Goal: Task Accomplishment & Management: Manage account settings

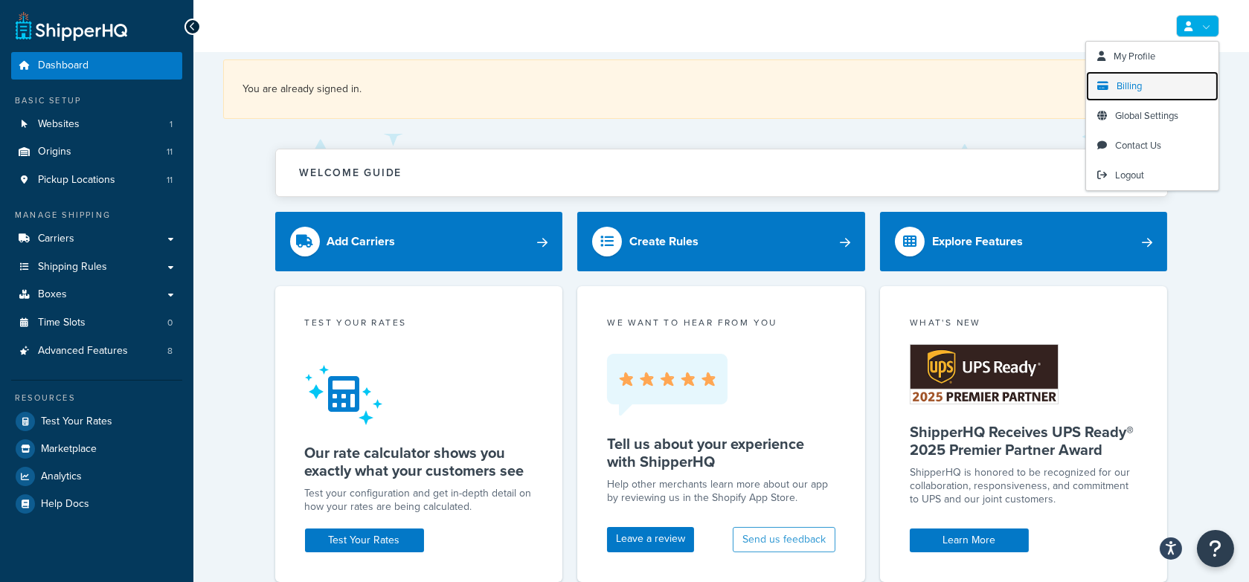
click at [1147, 82] on link "Billing" at bounding box center [1152, 86] width 132 height 30
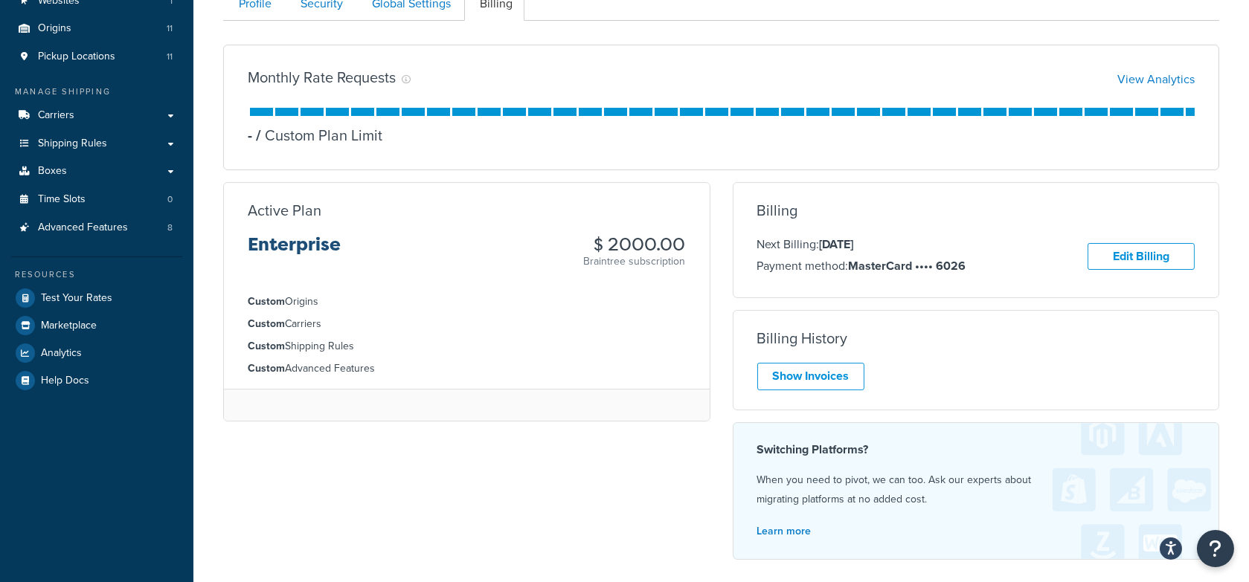
scroll to position [124, 0]
click at [819, 372] on link "Show Invoices" at bounding box center [810, 376] width 107 height 28
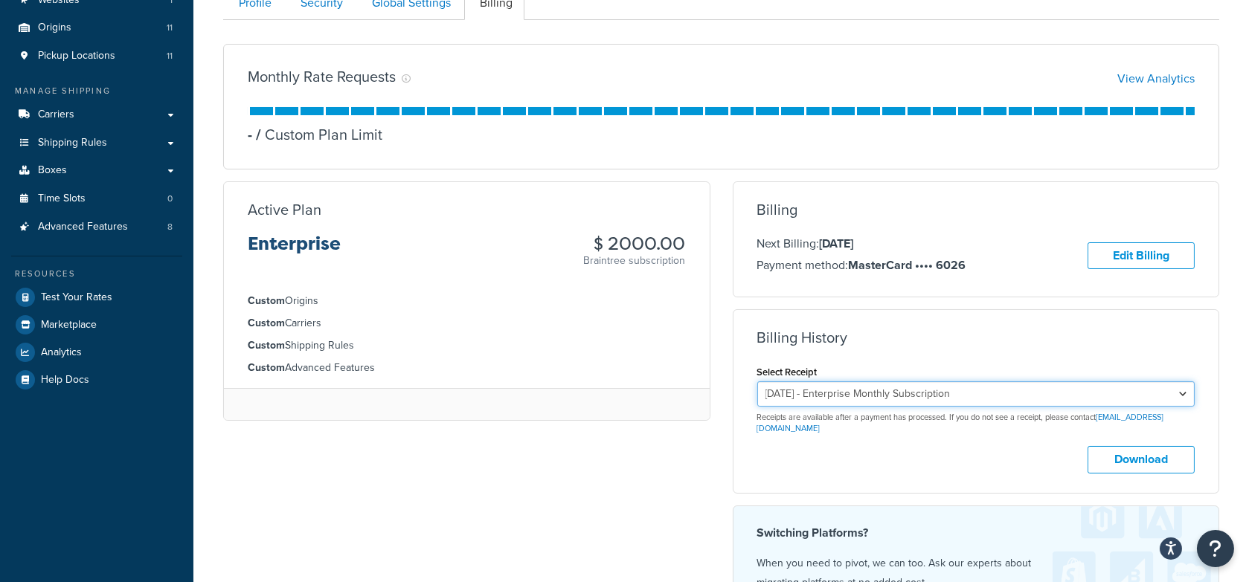
click at [862, 396] on select "August 6, 2025 - Enterprise Monthly Subscription July 6, 2025 - Enterprise Mont…" at bounding box center [976, 393] width 438 height 25
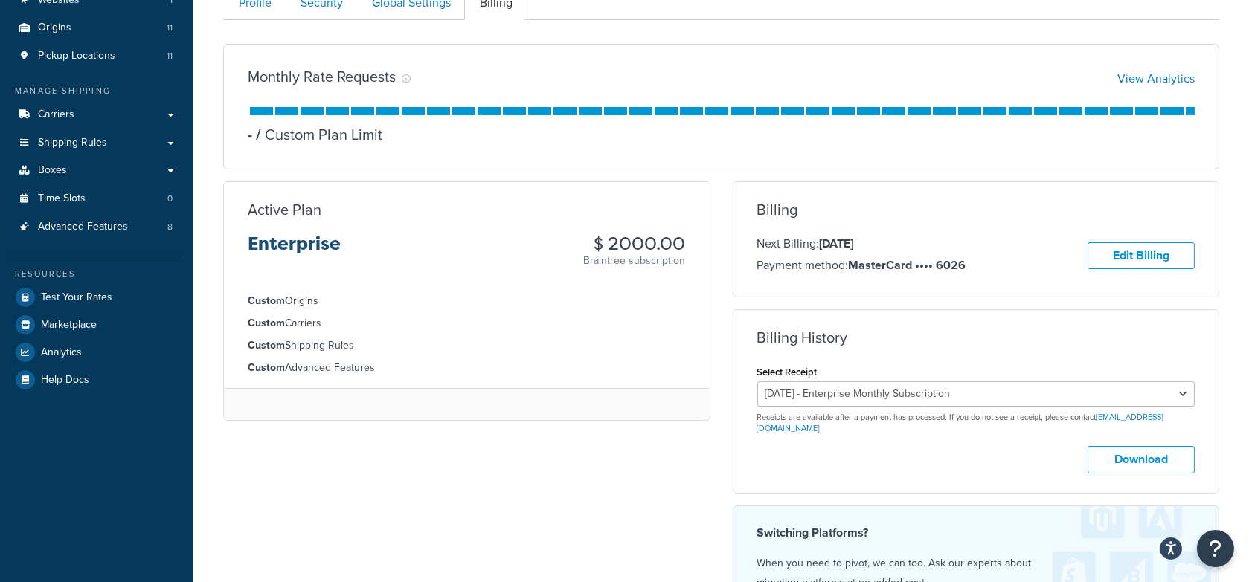
click at [405, 0] on html "Press Option+1 for screen-reader mode, Option+0 to cancel Accessibility Screen-…" at bounding box center [624, 343] width 1249 height 935
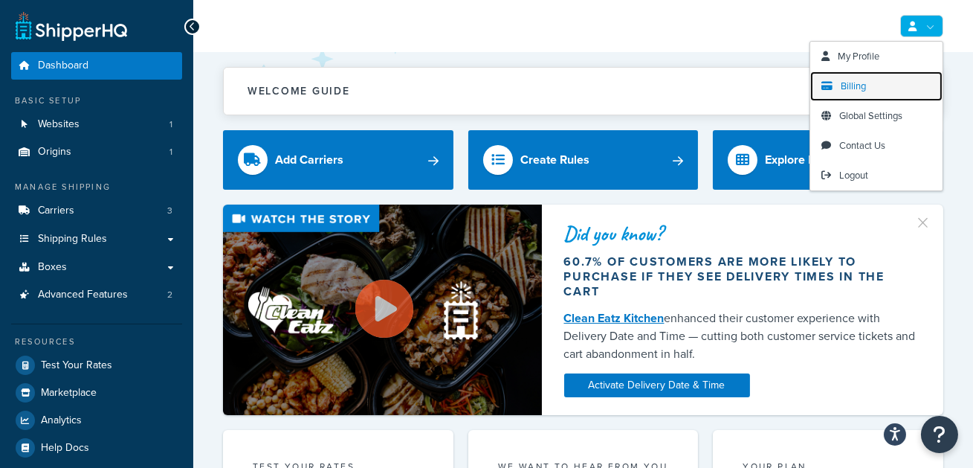
click at [856, 91] on span "Billing" at bounding box center [853, 86] width 25 height 14
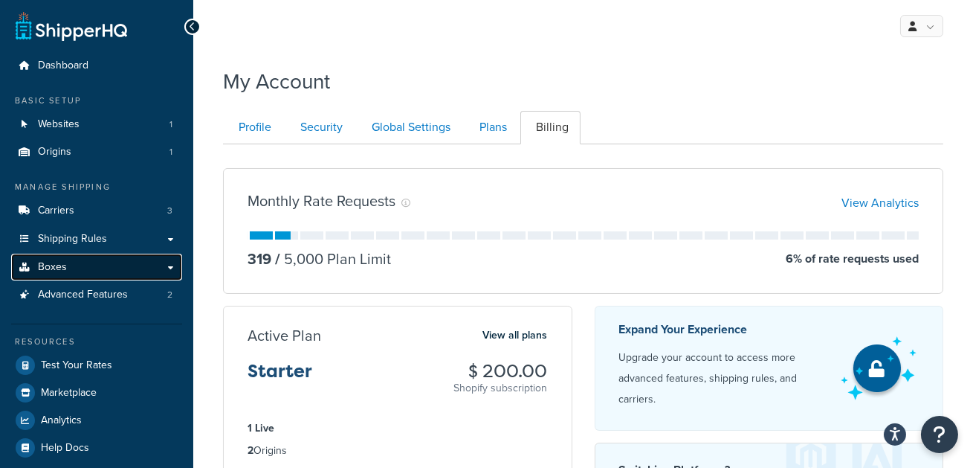
click at [105, 267] on link "Boxes" at bounding box center [96, 268] width 171 height 28
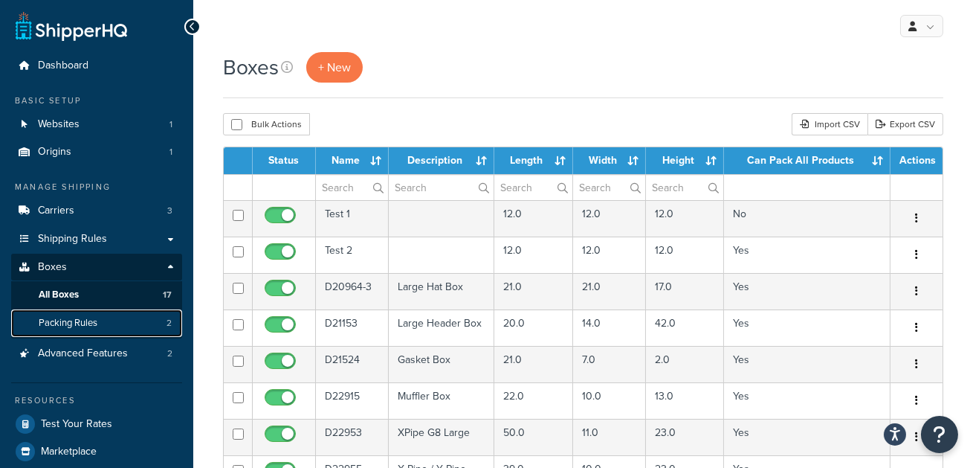
click at [126, 319] on link "Packing Rules 2" at bounding box center [96, 323] width 171 height 28
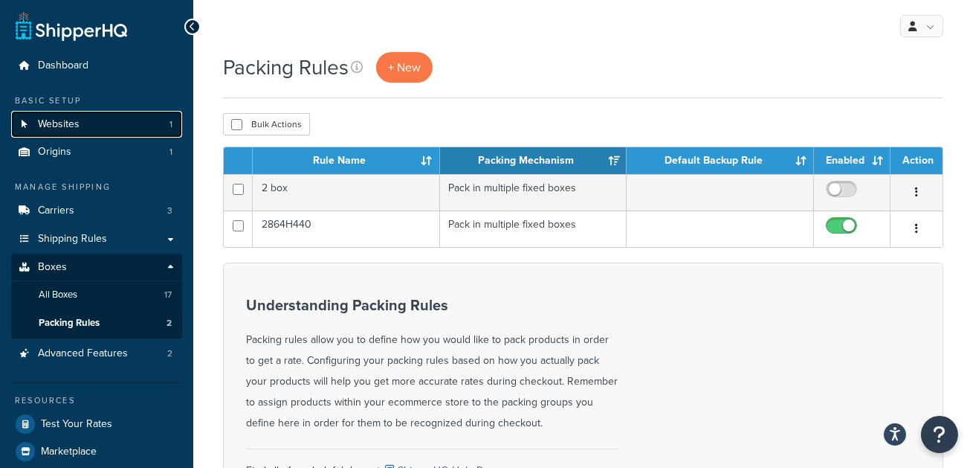
click at [115, 134] on link "Websites 1" at bounding box center [96, 125] width 171 height 28
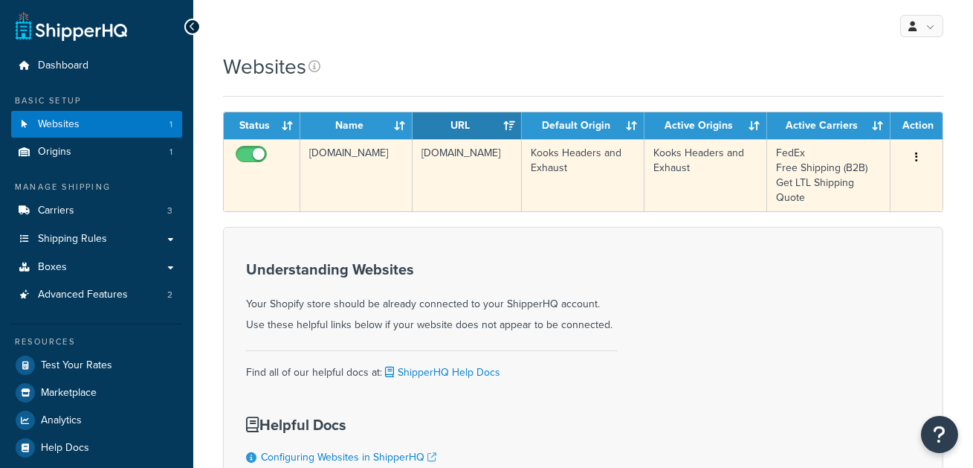
click at [331, 153] on td "51rstw-iv.myshopify.com" at bounding box center [356, 175] width 112 height 72
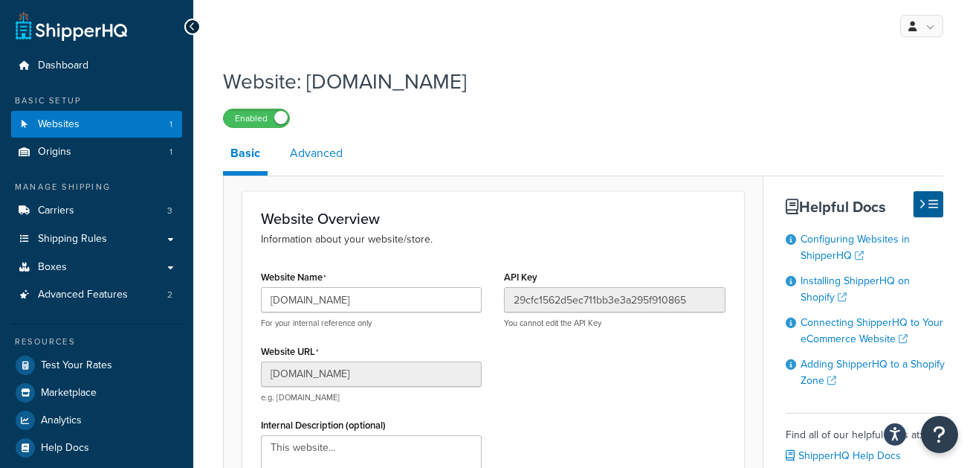
click at [305, 148] on link "Advanced" at bounding box center [317, 153] width 68 height 36
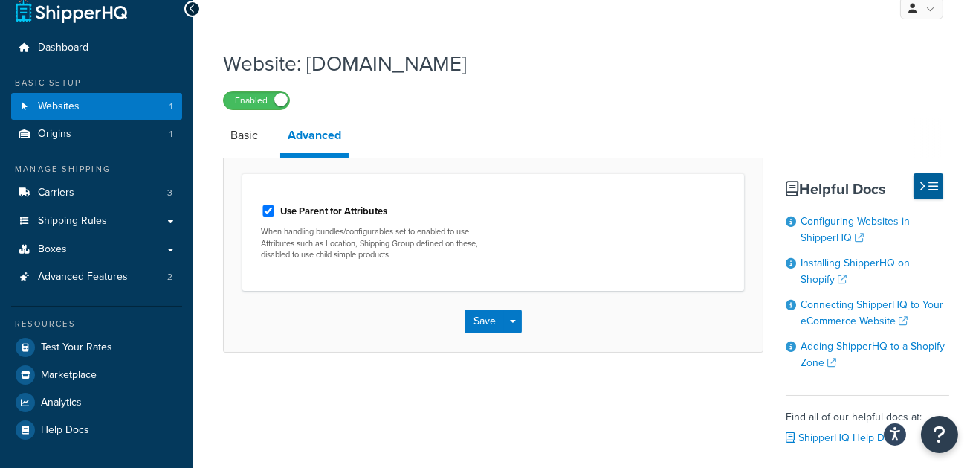
scroll to position [20, 0]
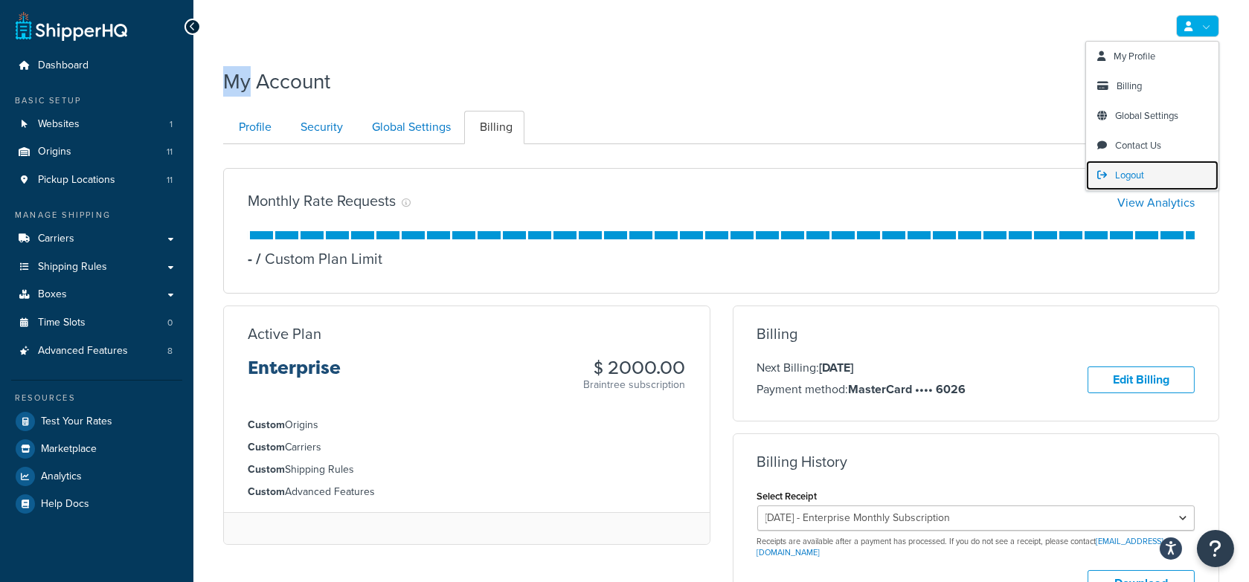
click at [1144, 170] on span "Logout" at bounding box center [1129, 175] width 29 height 14
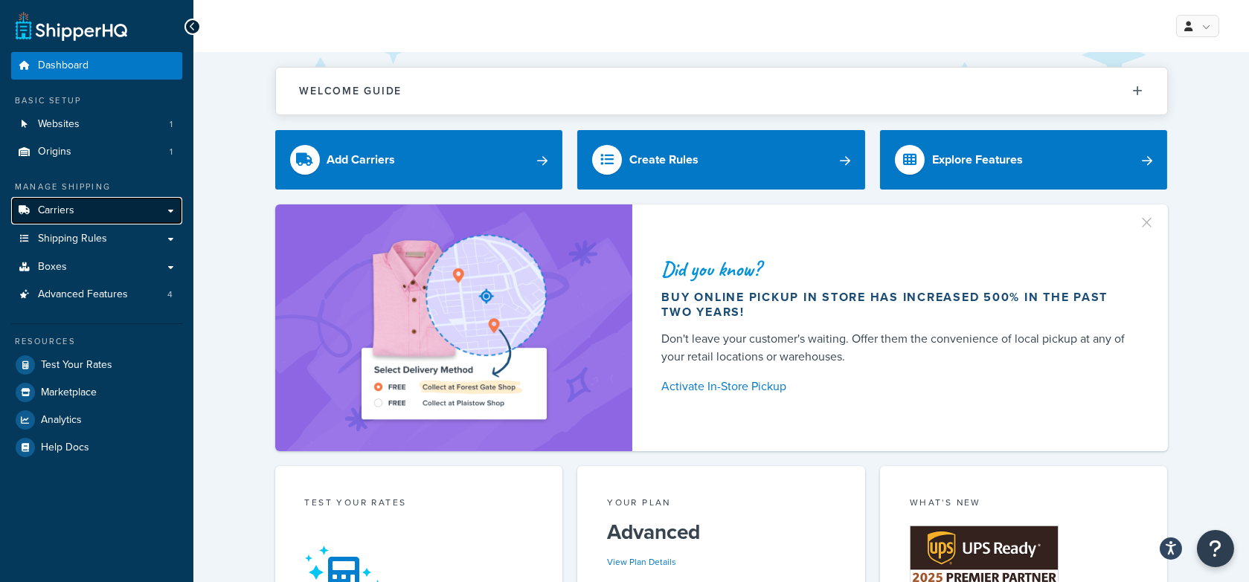
click at [117, 207] on link "Carriers" at bounding box center [96, 211] width 171 height 28
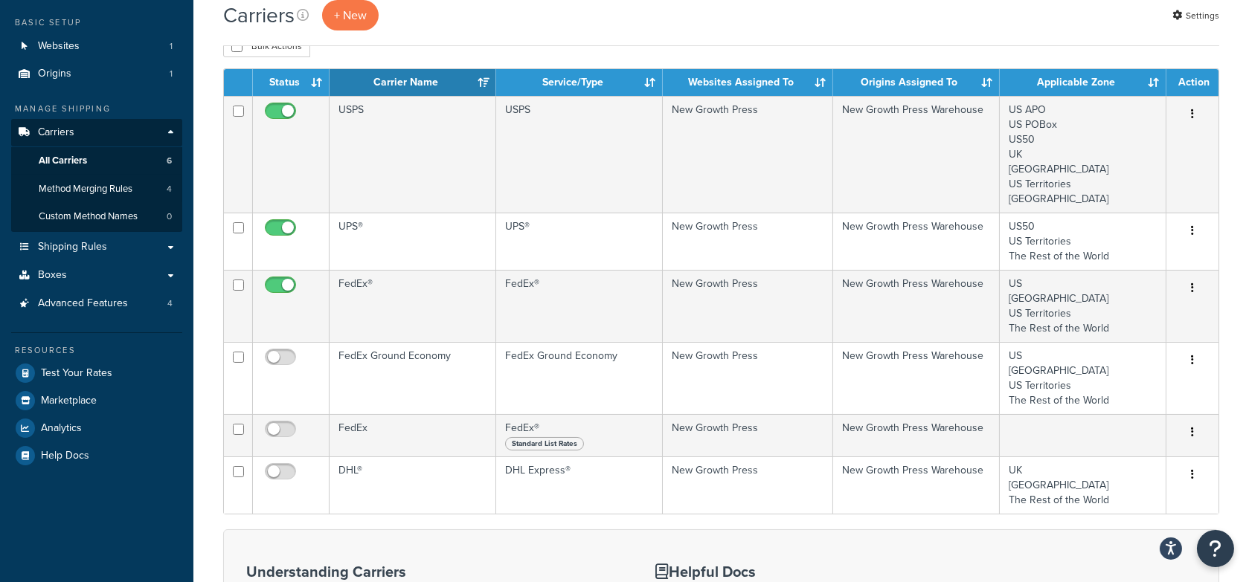
scroll to position [60, 0]
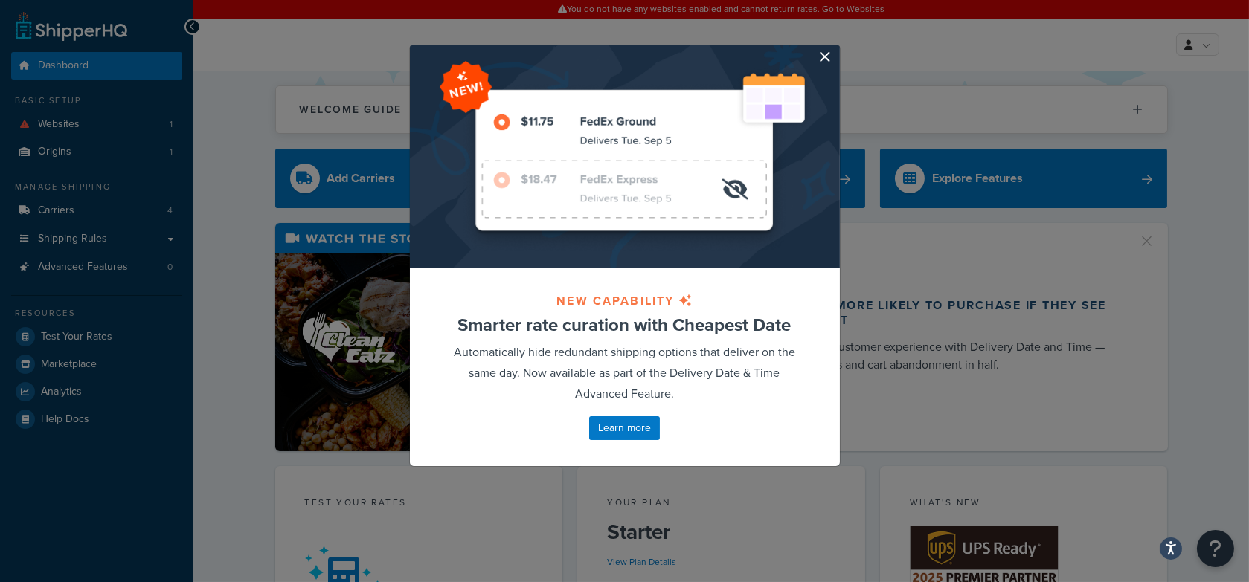
click at [836, 49] on button "button" at bounding box center [838, 47] width 4 height 4
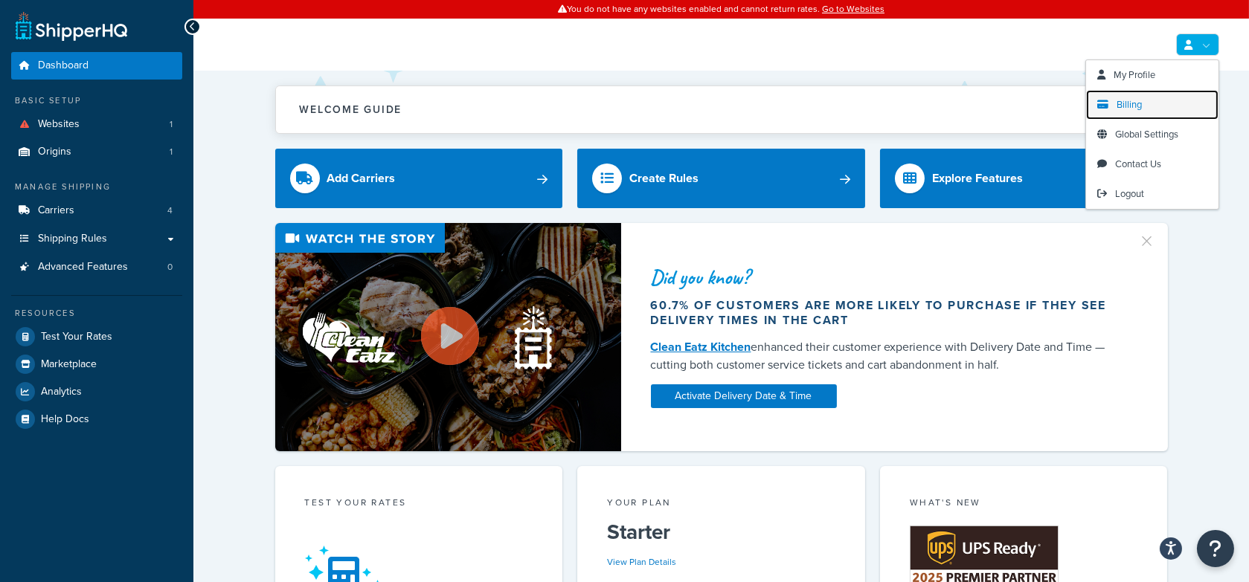
click at [1133, 113] on link "Billing" at bounding box center [1152, 105] width 132 height 30
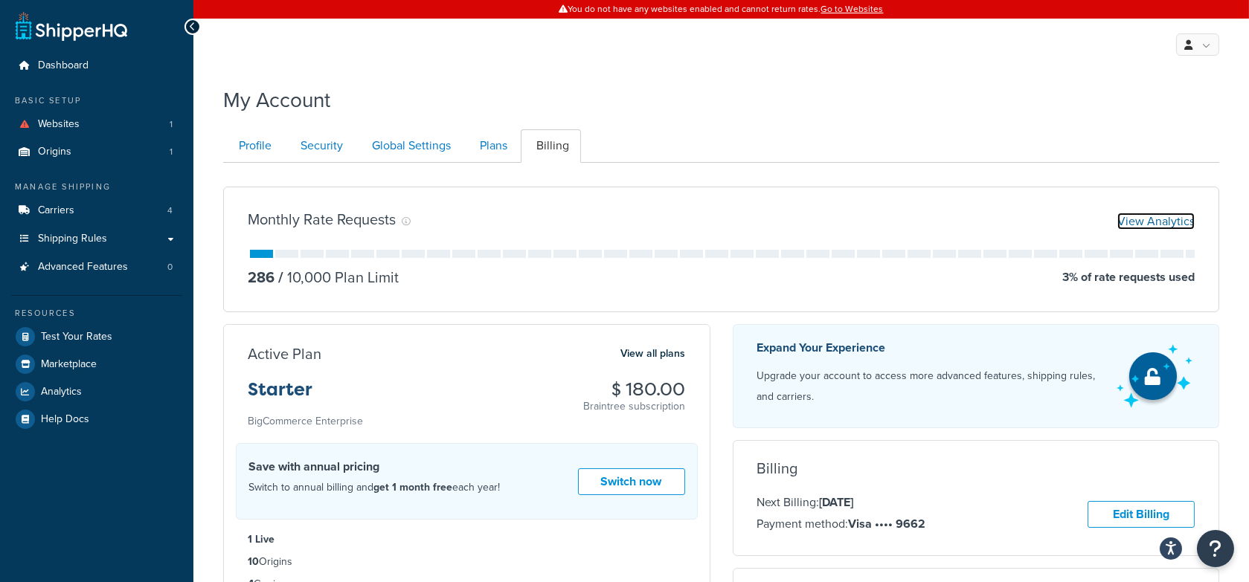
click at [1156, 224] on link "View Analytics" at bounding box center [1155, 221] width 77 height 17
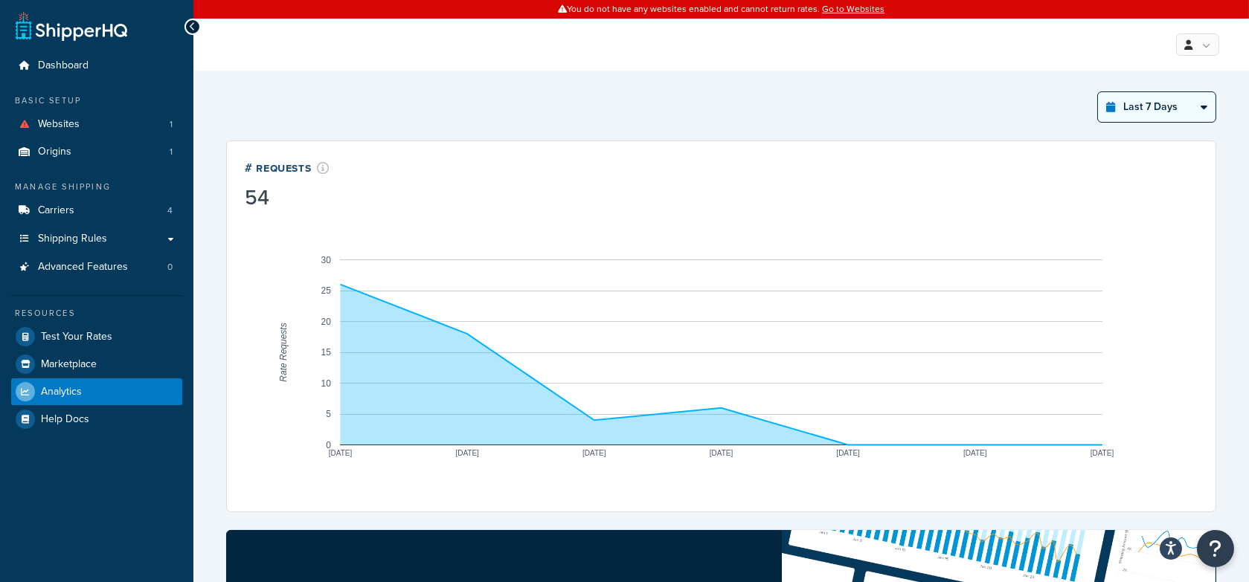
click at [1127, 117] on select "Last 24 Hours Last 7 Days Last 30 Days Last 3 Months Last 6 Months Last 12 Mont…" at bounding box center [1156, 107] width 117 height 30
click at [1098, 92] on select "Last 24 Hours Last 7 Days Last 30 Days Last 3 Months Last 6 Months Last 12 Mont…" at bounding box center [1156, 107] width 117 height 30
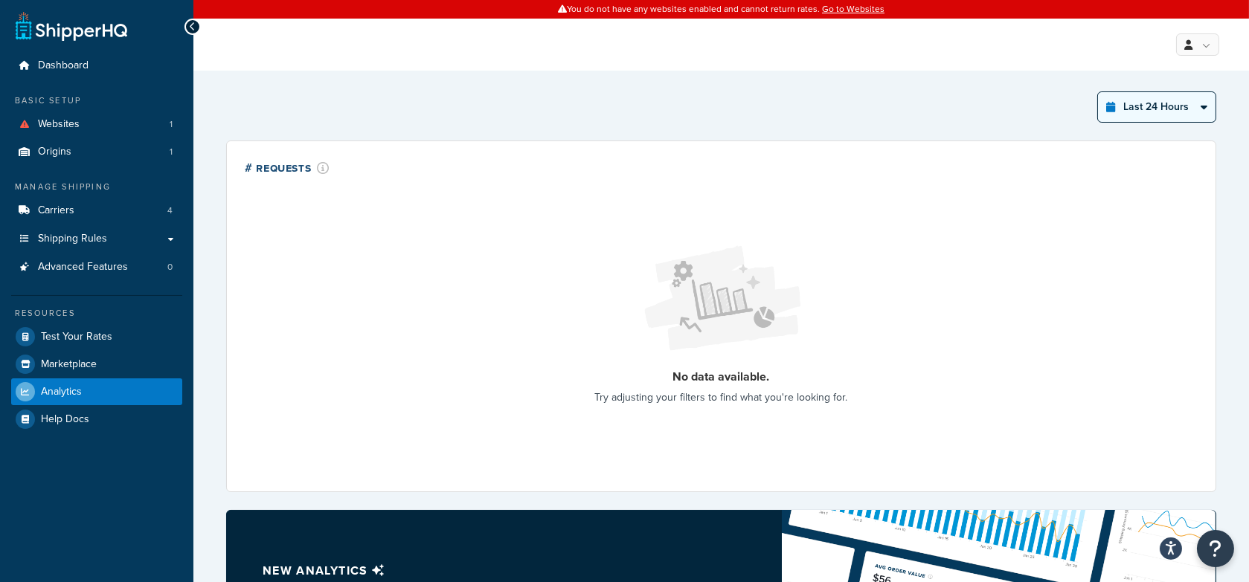
click at [1163, 116] on select "Last 24 Hours Last 7 Days Last 30 Days Last 3 Months Last 6 Months Last 12 Mont…" at bounding box center [1156, 107] width 117 height 30
select select "last_3_months"
click at [1098, 92] on select "Last 24 Hours Last 7 Days Last 30 Days Last 3 Months Last 6 Months Last 12 Mont…" at bounding box center [1156, 107] width 117 height 30
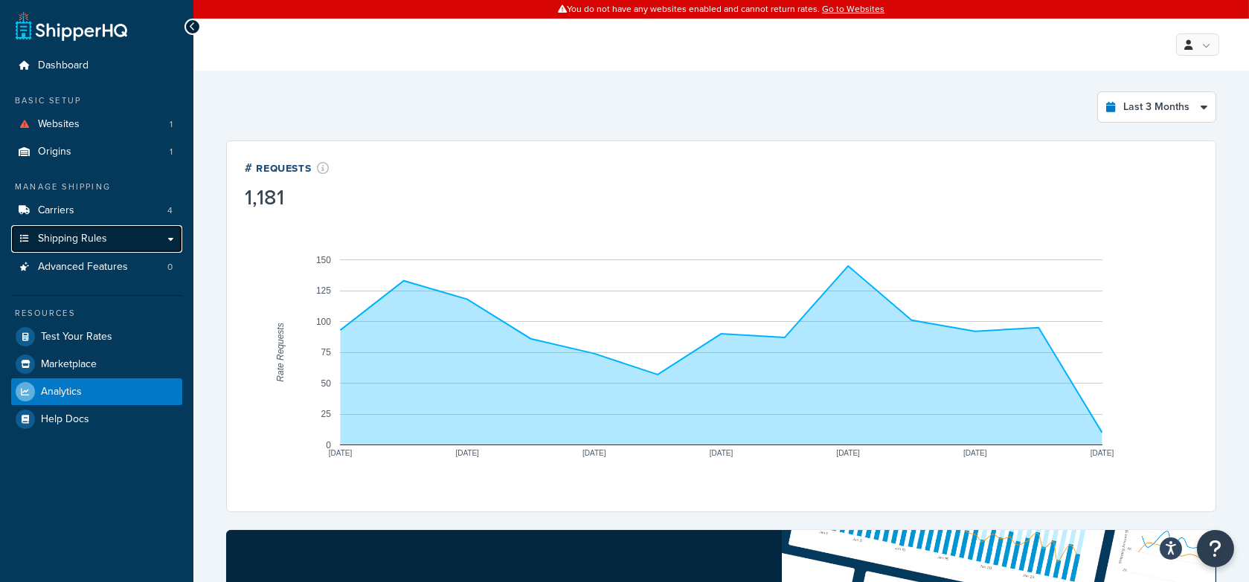
click at [95, 226] on link "Shipping Rules" at bounding box center [96, 239] width 171 height 28
click at [97, 221] on link "Carriers 4" at bounding box center [96, 211] width 171 height 28
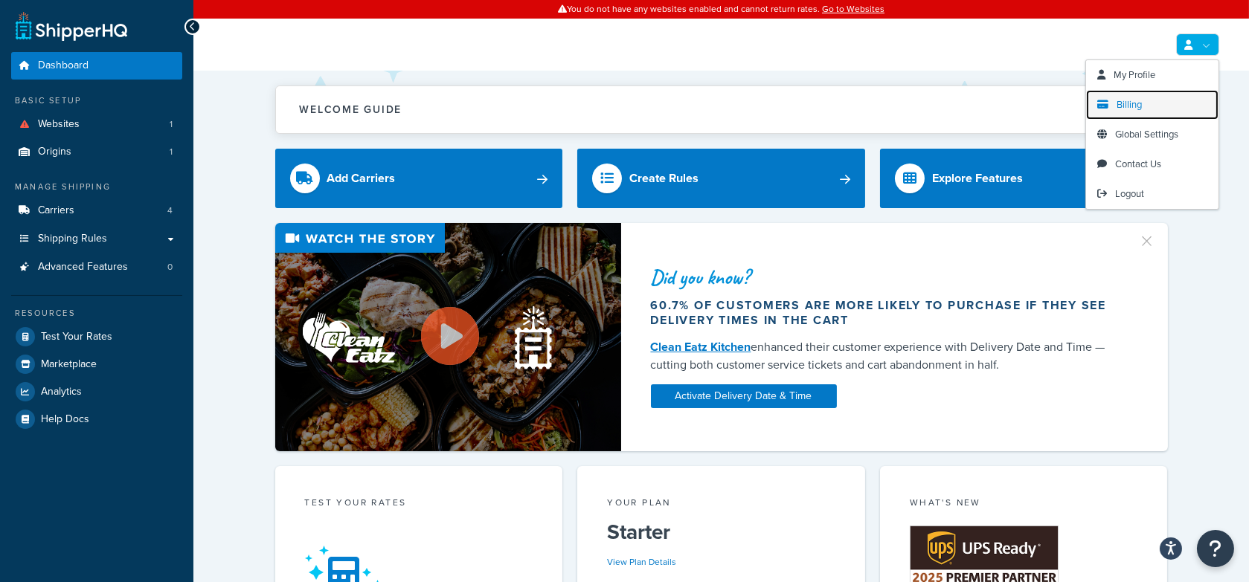
click at [1141, 96] on link "Billing" at bounding box center [1152, 105] width 132 height 30
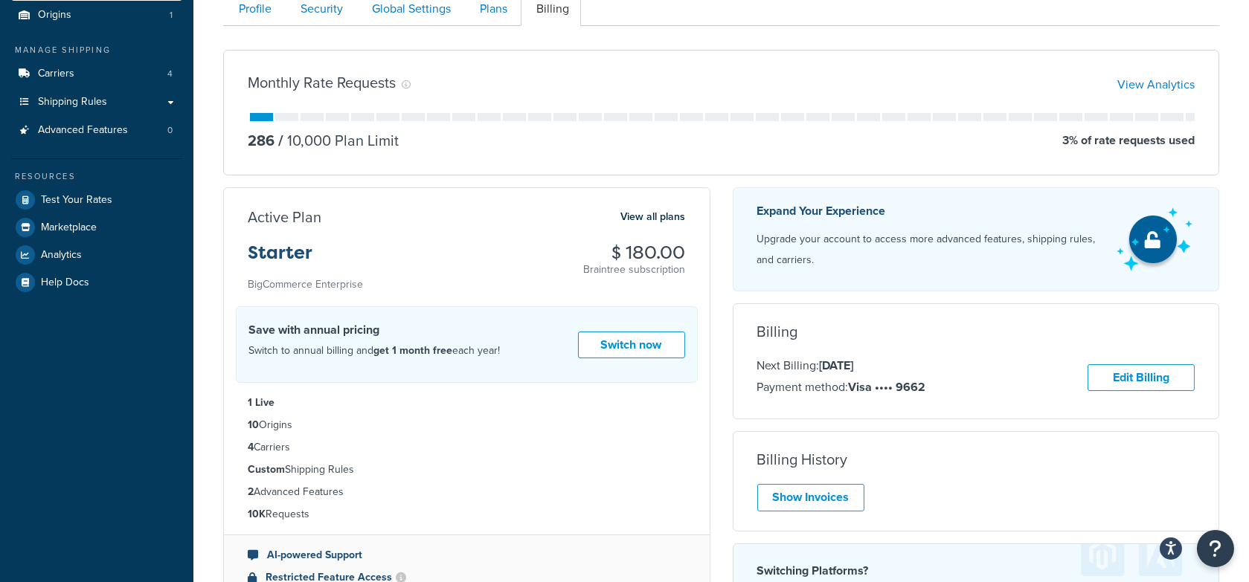
scroll to position [138, 0]
click at [840, 490] on link "Show Invoices" at bounding box center [810, 497] width 107 height 28
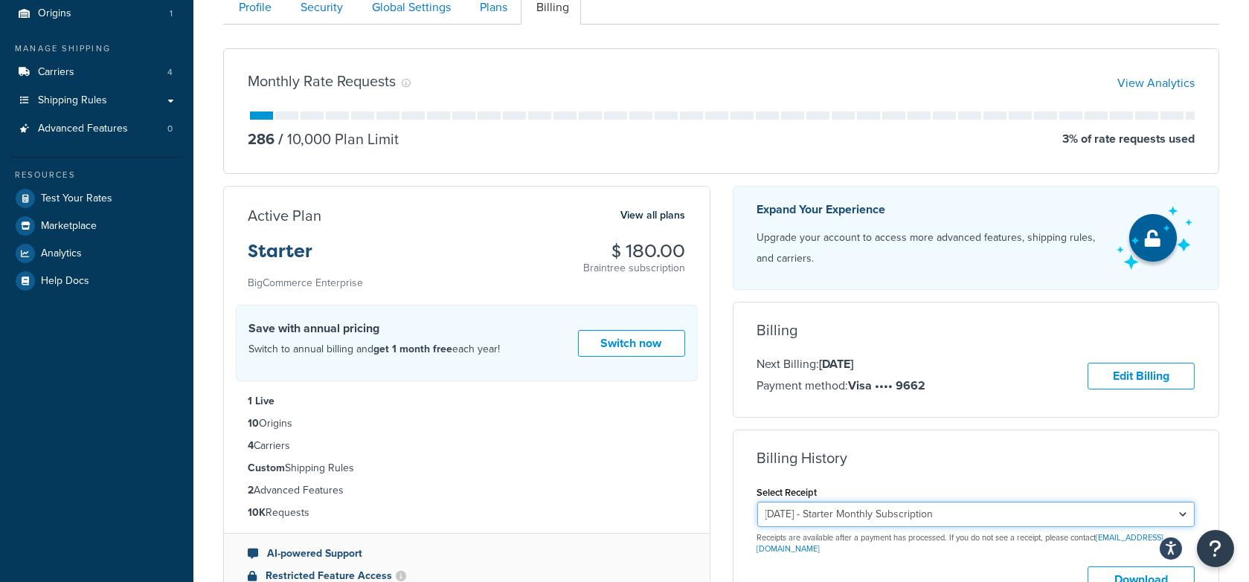
click at [897, 508] on select "August 24, 2025 - Starter Monthly Subscription July 24, 2025 - Starter Monthly …" at bounding box center [976, 514] width 438 height 25
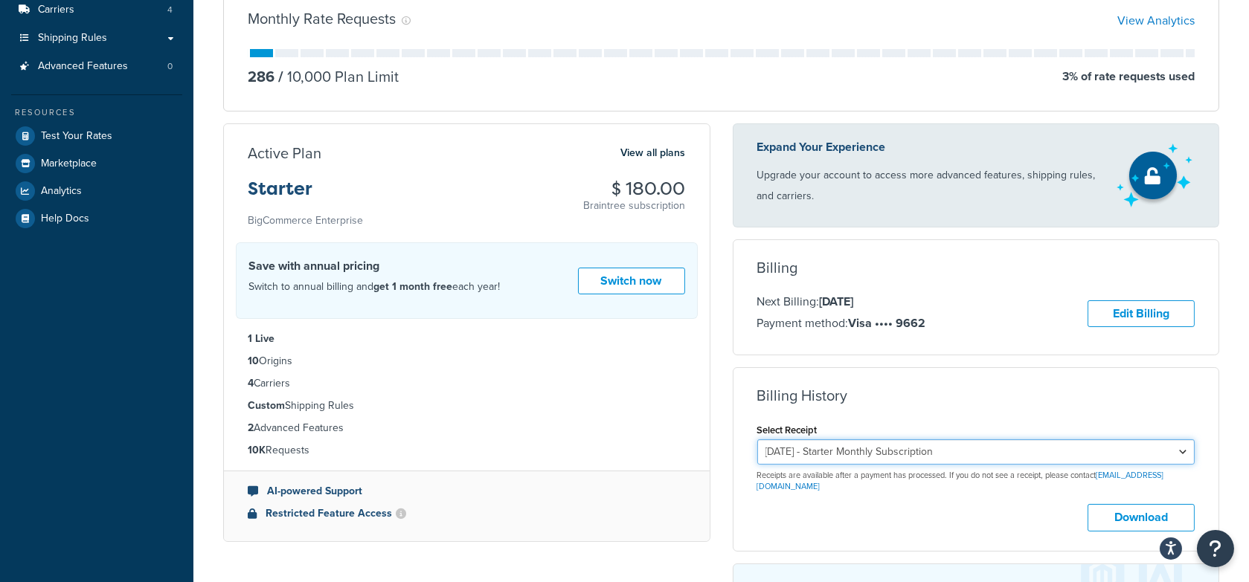
scroll to position [202, 0]
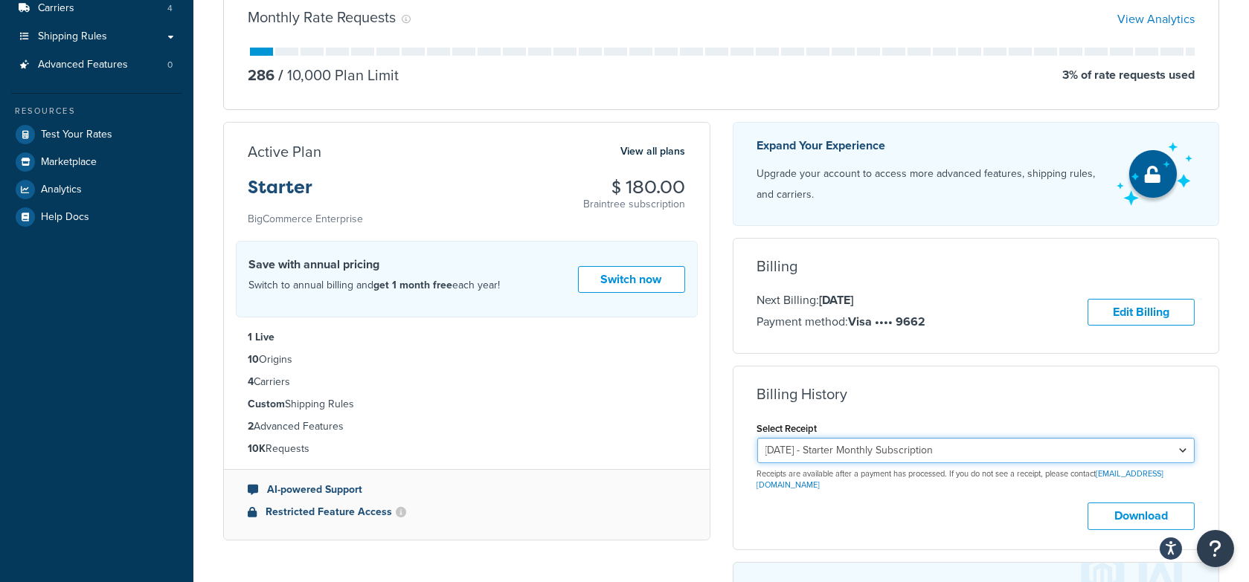
click at [931, 454] on select "August 24, 2025 - Starter Monthly Subscription July 24, 2025 - Starter Monthly …" at bounding box center [976, 450] width 438 height 25
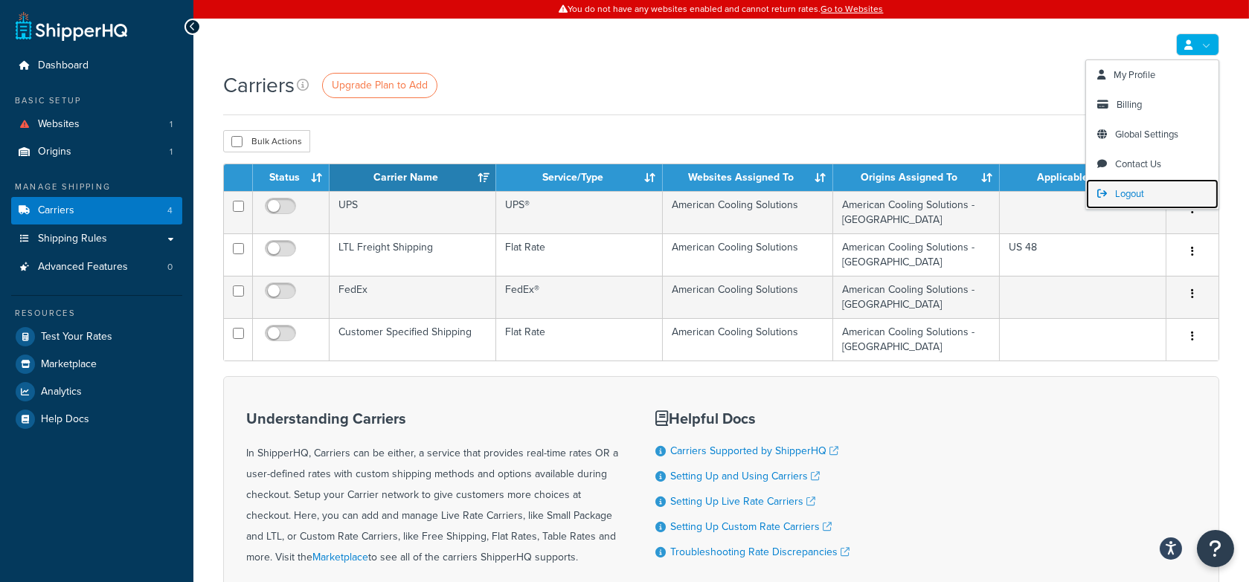
click at [1124, 184] on link "Logout" at bounding box center [1152, 194] width 132 height 30
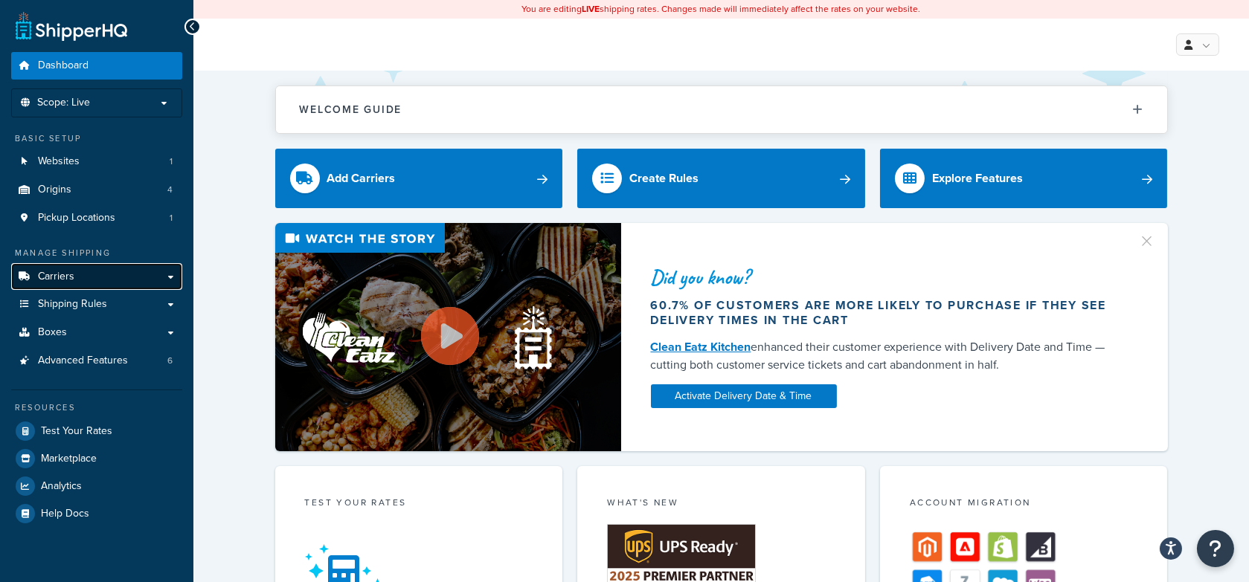
click at [109, 268] on link "Carriers" at bounding box center [96, 277] width 171 height 28
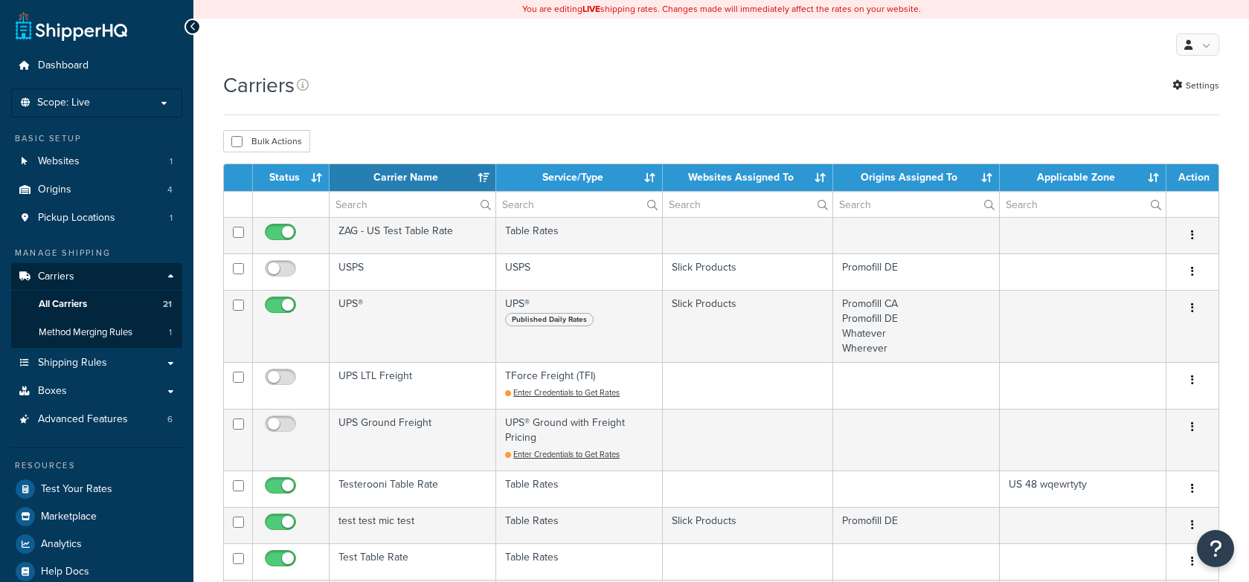
select select "15"
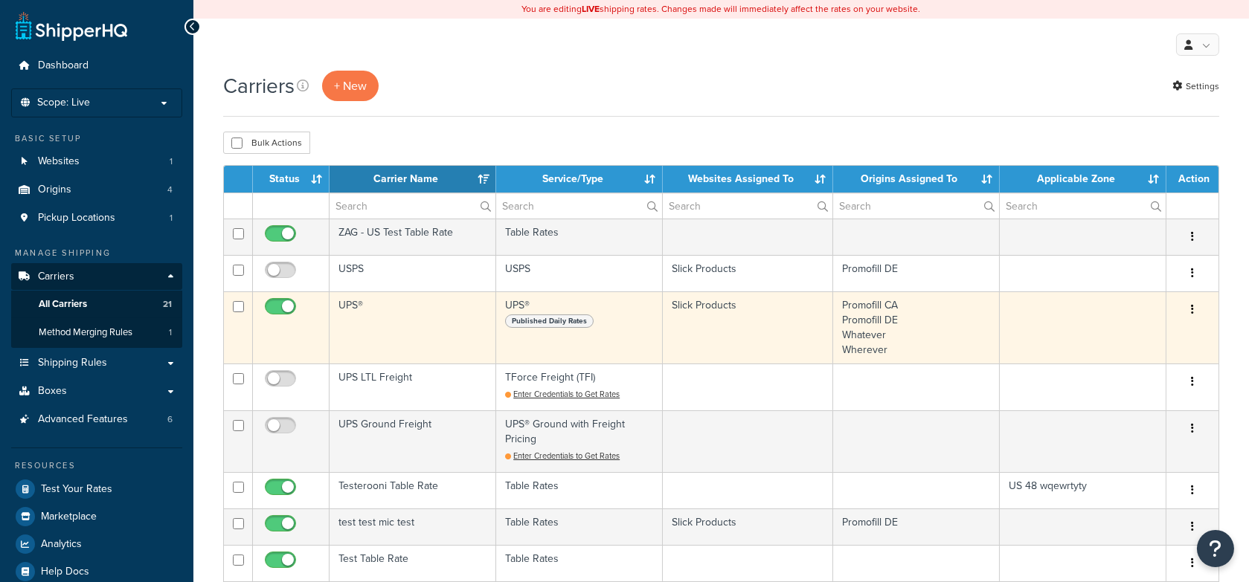
click at [421, 318] on td "UPS®" at bounding box center [412, 328] width 167 height 72
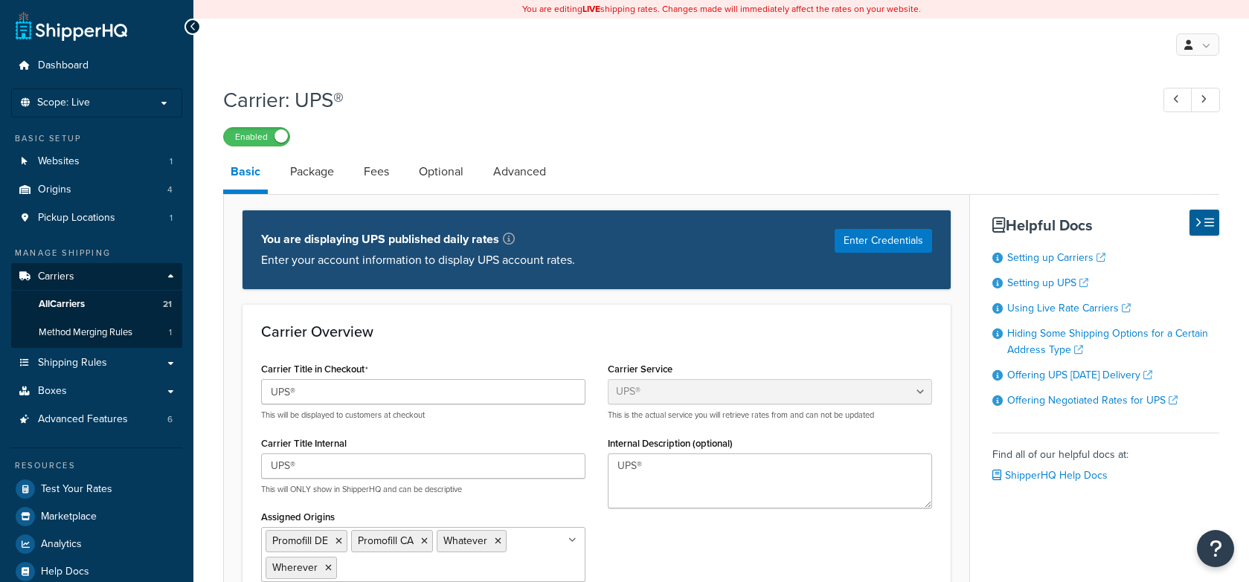
select select "ups"
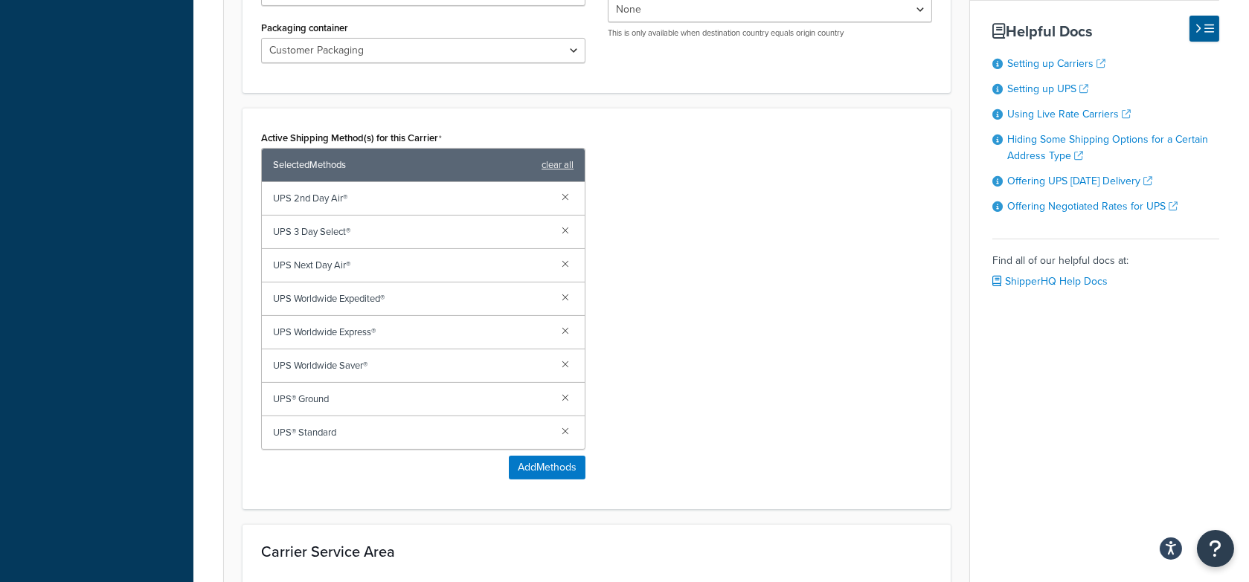
scroll to position [795, 0]
click at [538, 460] on button "Add Methods" at bounding box center [547, 469] width 77 height 24
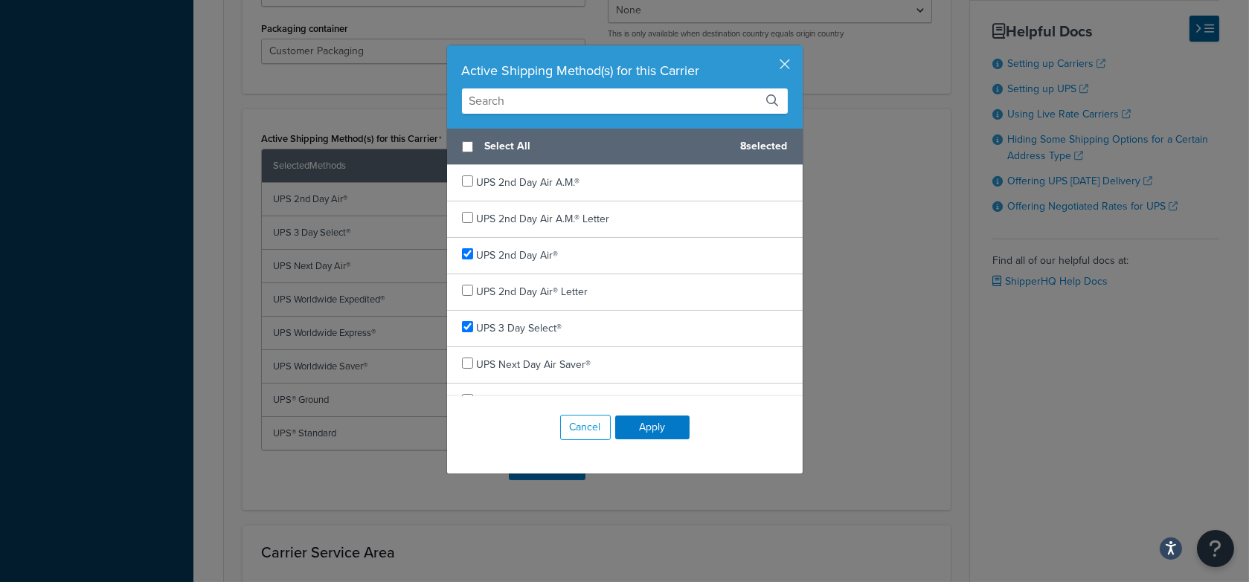
click at [525, 95] on input "text" at bounding box center [625, 100] width 326 height 25
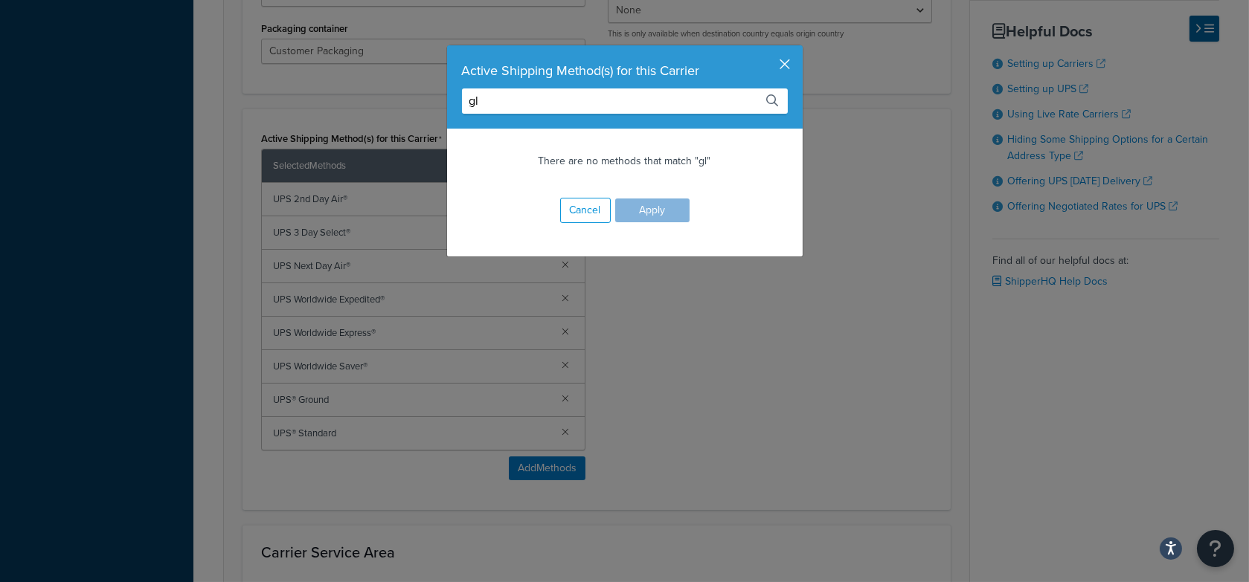
type input "gl"
click at [799, 49] on button "button" at bounding box center [801, 47] width 4 height 4
